Goal: Find specific page/section: Find specific page/section

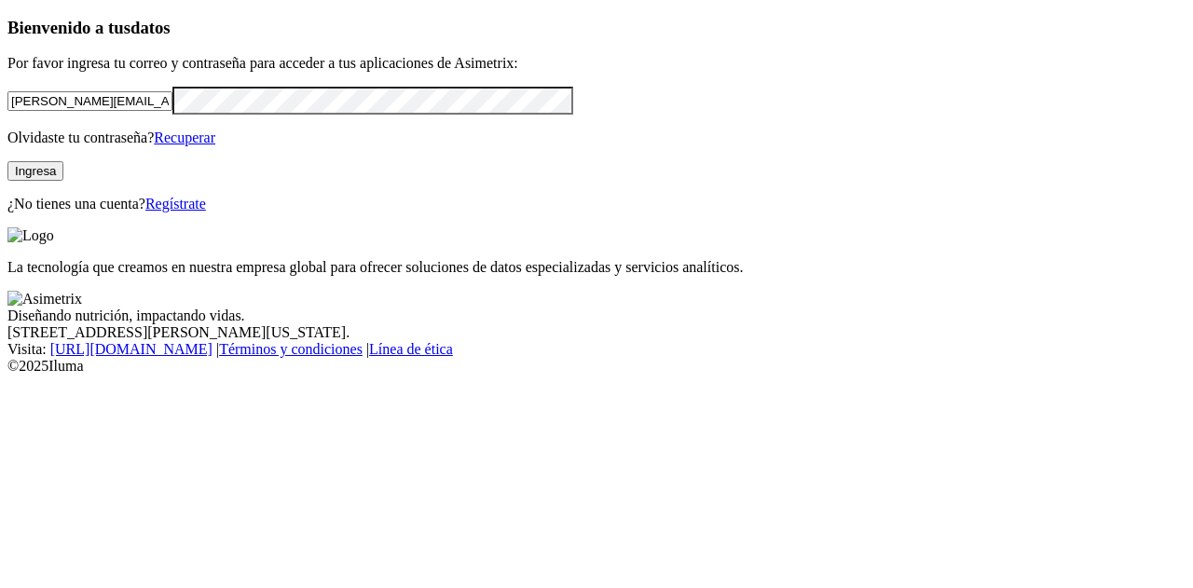
drag, startPoint x: 297, startPoint y: 136, endPoint x: 0, endPoint y: 188, distance: 301.9
click at [7, 188] on div "Bienvenido a tus datos Por favor ingresa tu correo y contraseña para acceder a …" at bounding box center [596, 115] width 1178 height 195
type input "[PERSON_NAME][EMAIL_ADDRESS][DOMAIN_NAME]"
click at [11, 158] on div "Bienvenido a tus datos Por favor ingresa tu correo y contraseña para acceder a …" at bounding box center [596, 115] width 1178 height 195
click input "submit" at bounding box center [0, 0] width 0 height 0
